Goal: Ask a question

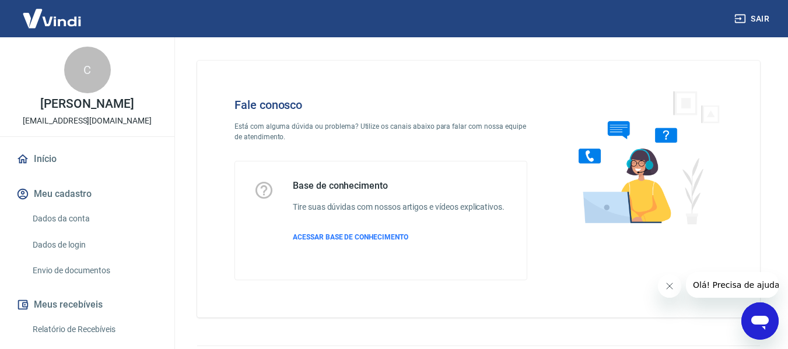
click at [744, 314] on div "Abrir janela de mensagens" at bounding box center [760, 321] width 35 height 35
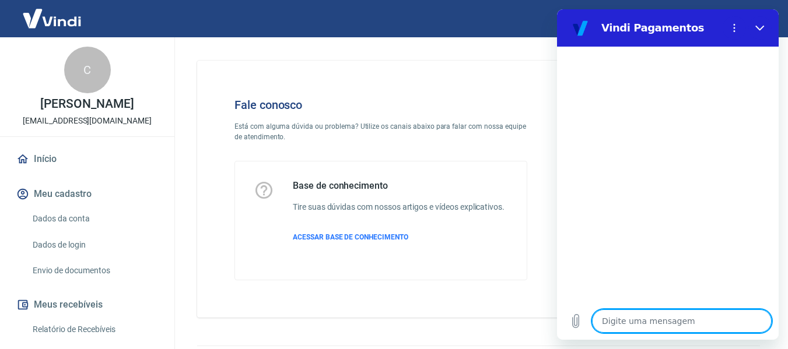
click at [622, 311] on textarea at bounding box center [682, 321] width 180 height 23
type textarea "O"
type textarea "x"
type textarea "OL"
type textarea "x"
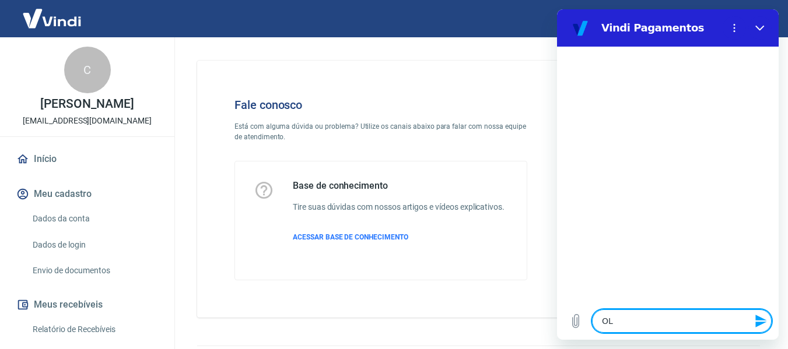
type textarea "OLá"
type textarea "x"
type textarea "OL"
type textarea "x"
type textarea "O"
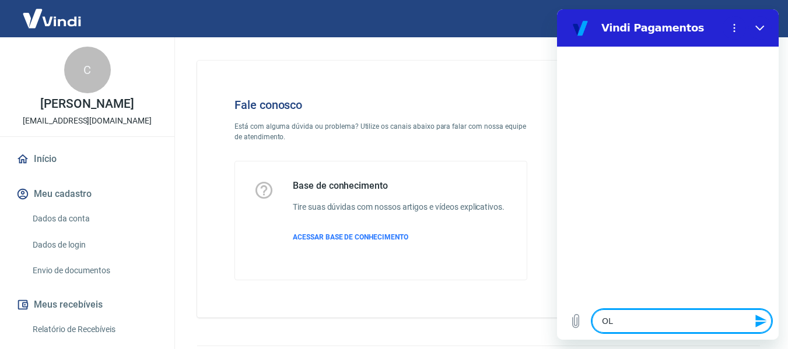
type textarea "x"
type textarea "Ol"
type textarea "x"
type textarea "Olá"
type textarea "x"
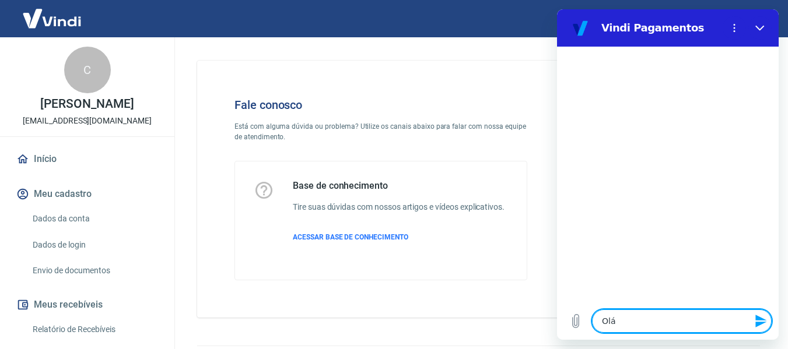
type textarea "Olá!"
type textarea "x"
type textarea "Olá!"
type textarea "x"
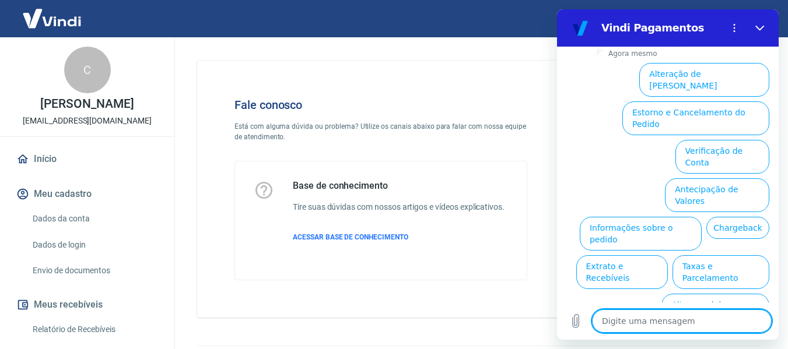
scroll to position [105, 0]
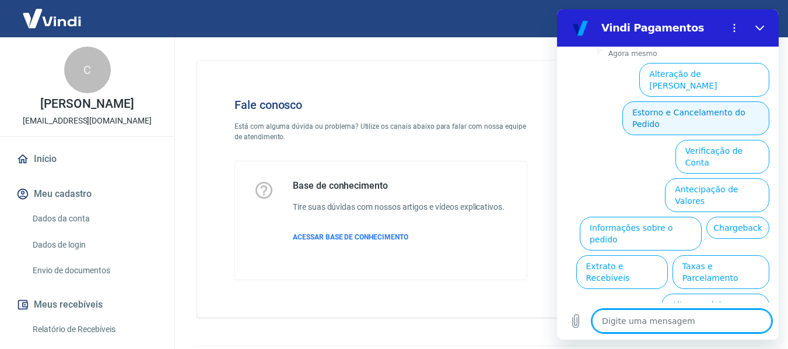
click at [674, 102] on button "Estorno e Cancelamento do Pedido" at bounding box center [696, 119] width 147 height 34
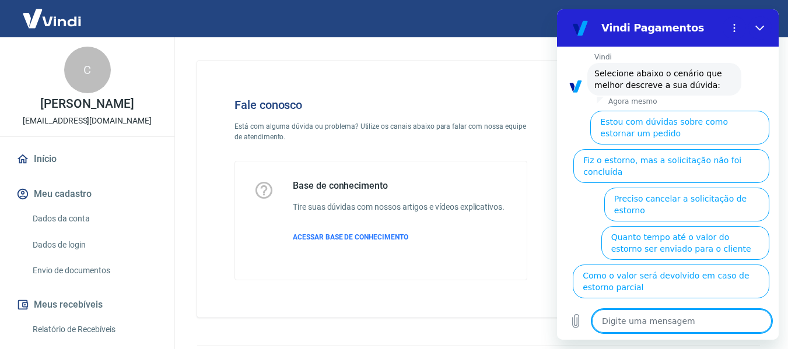
scroll to position [138, 0]
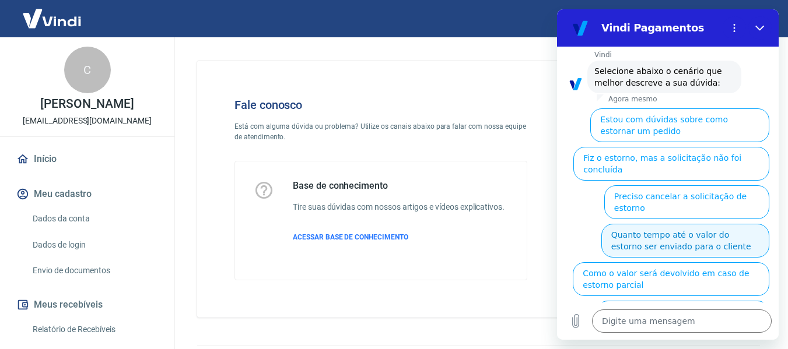
click at [639, 224] on button "Quanto tempo até o valor do estorno ser enviado para o cliente" at bounding box center [686, 241] width 168 height 34
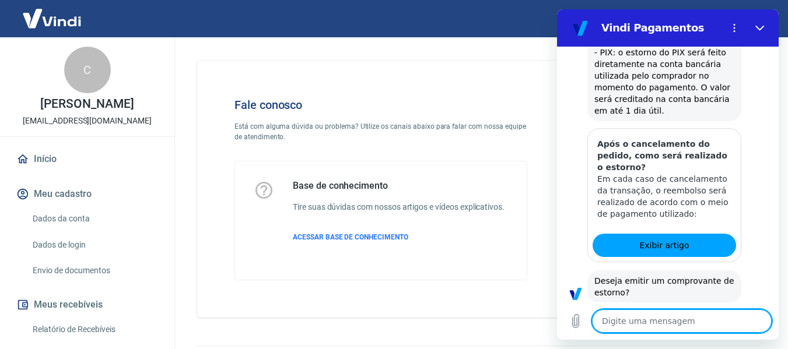
scroll to position [474, 0]
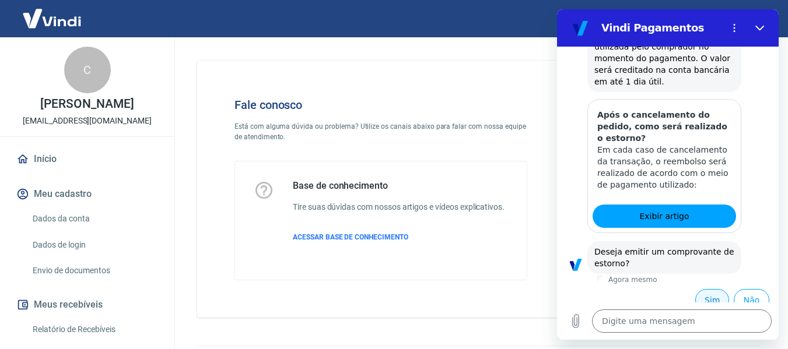
click at [709, 289] on button "Sim" at bounding box center [712, 300] width 34 height 22
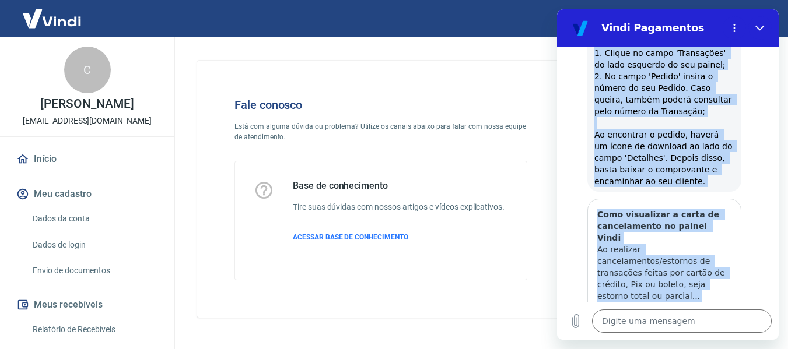
scroll to position [838, 0]
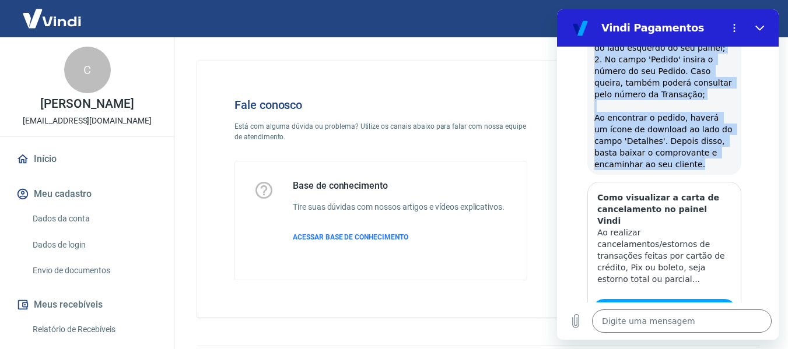
copy span "Uma vez que a transação já esteja cancelada devido a uma solicitação de estorno…"
drag, startPoint x: 596, startPoint y: 172, endPoint x: 697, endPoint y: 159, distance: 101.8
click at [697, 159] on div "Vindi diz: Uma vez que a transação já esteja cancelada devido a uma solicitação…" at bounding box center [665, 65] width 154 height 219
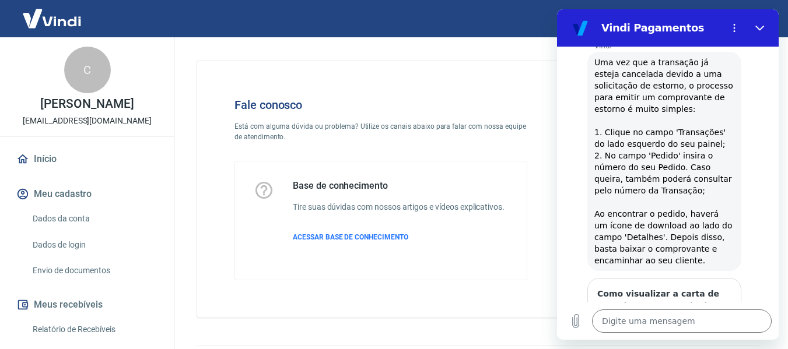
scroll to position [721, 0]
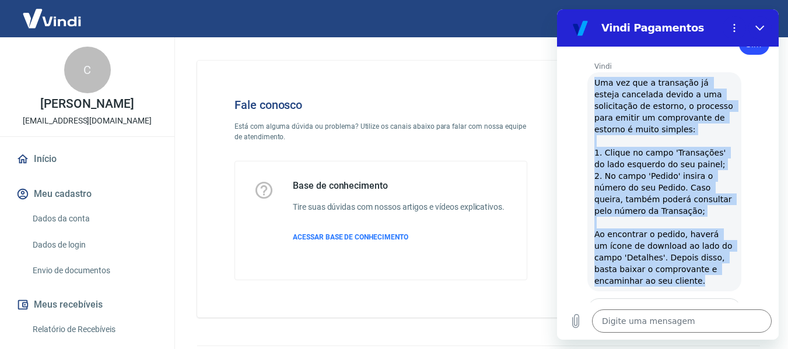
copy span "Uma vez que a transação já esteja cancelada devido a uma solicitação de estorno…"
drag, startPoint x: 590, startPoint y: 68, endPoint x: 712, endPoint y: 267, distance: 233.4
click at [712, 267] on div "Vindi diz: Uma vez que a transação já esteja cancelada devido a uma solicitação…" at bounding box center [665, 181] width 154 height 219
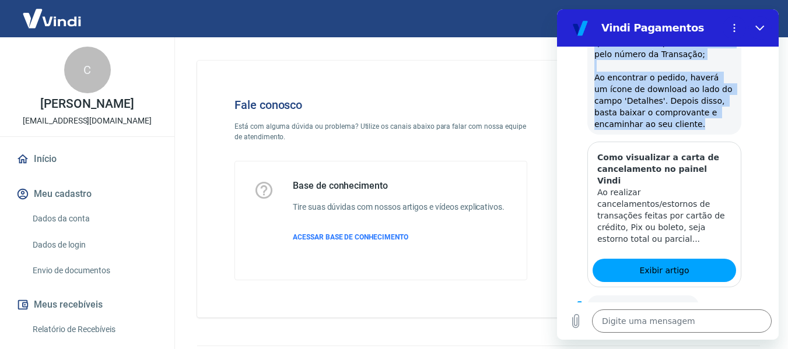
scroll to position [909, 0]
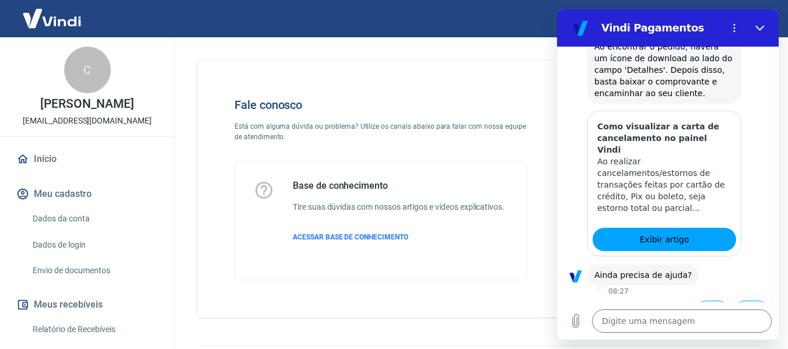
click at [749, 174] on div at bounding box center [756, 184] width 28 height 146
click at [734, 301] on button "Não" at bounding box center [752, 312] width 36 height 22
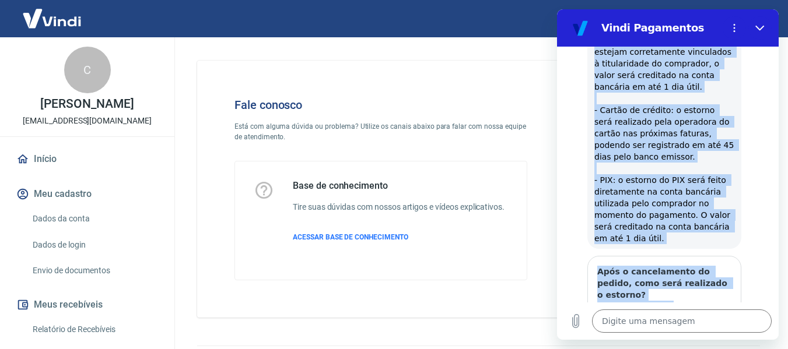
scroll to position [326, 0]
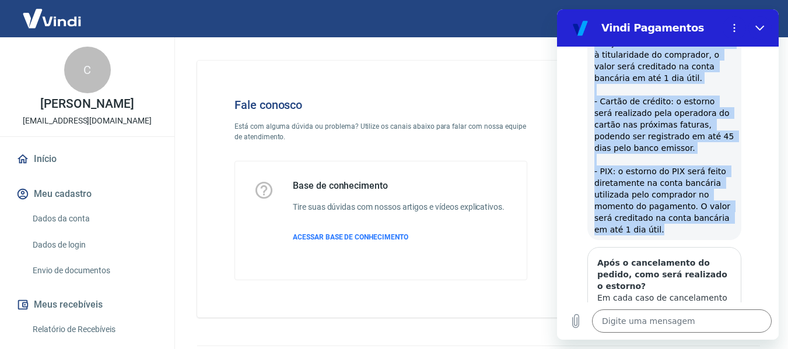
copy span "Em cada caso de estorno da transação, o reembolso será realizado de acordo com …"
drag, startPoint x: 595, startPoint y: 100, endPoint x: 670, endPoint y: 228, distance: 148.8
click at [670, 228] on div "Vindi diz: Em cada caso de estorno da transação, o reembolso será realizado de …" at bounding box center [665, 102] width 154 height 278
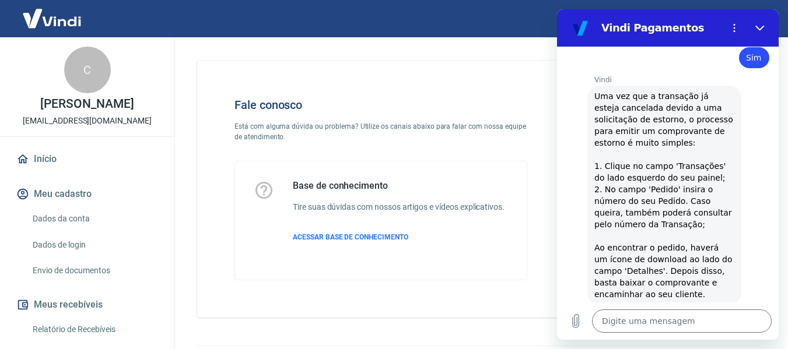
scroll to position [734, 0]
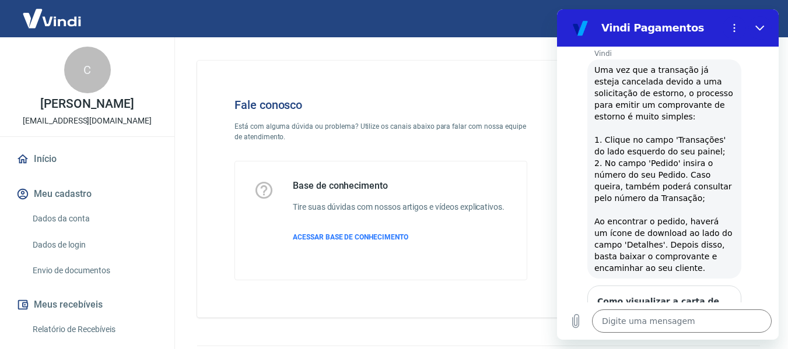
type textarea "x"
